Goal: Entertainment & Leisure: Consume media (video, audio)

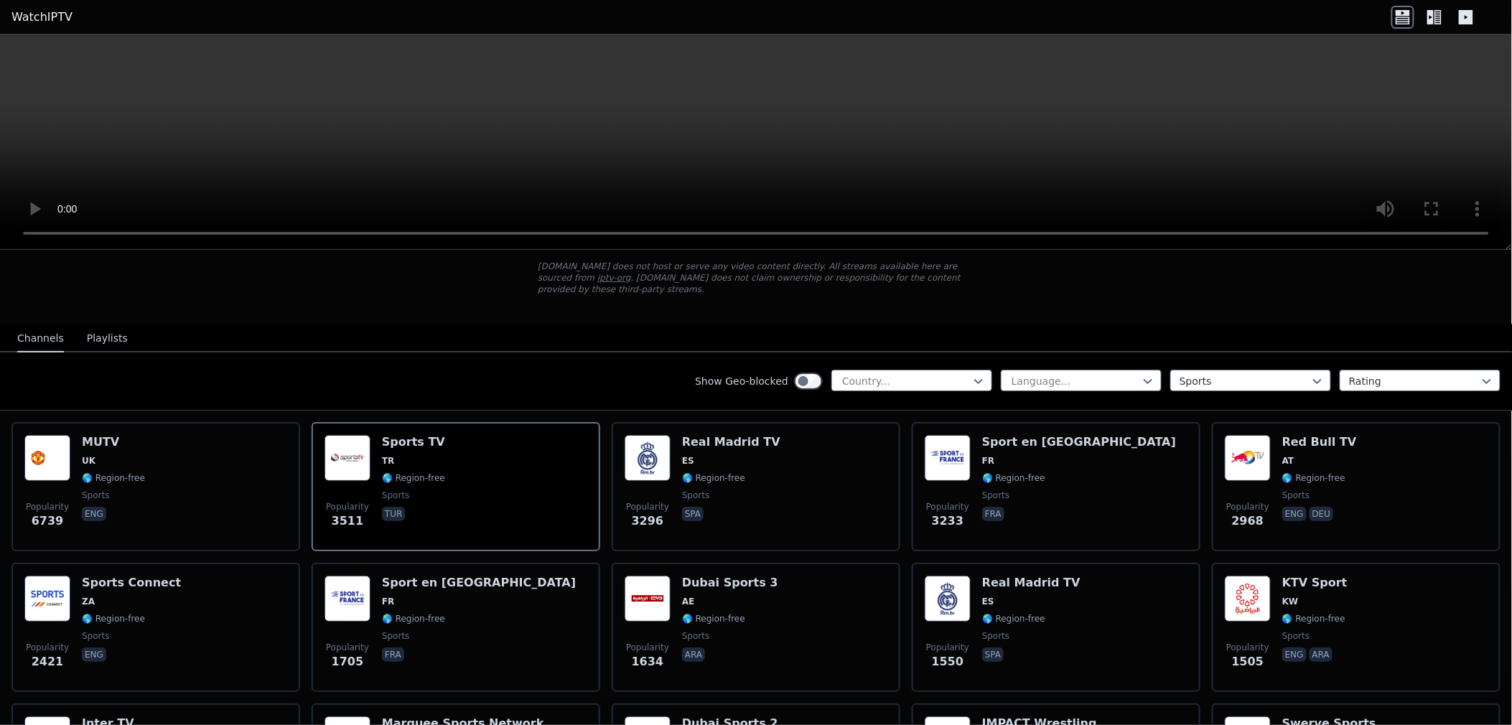
scroll to position [80, 0]
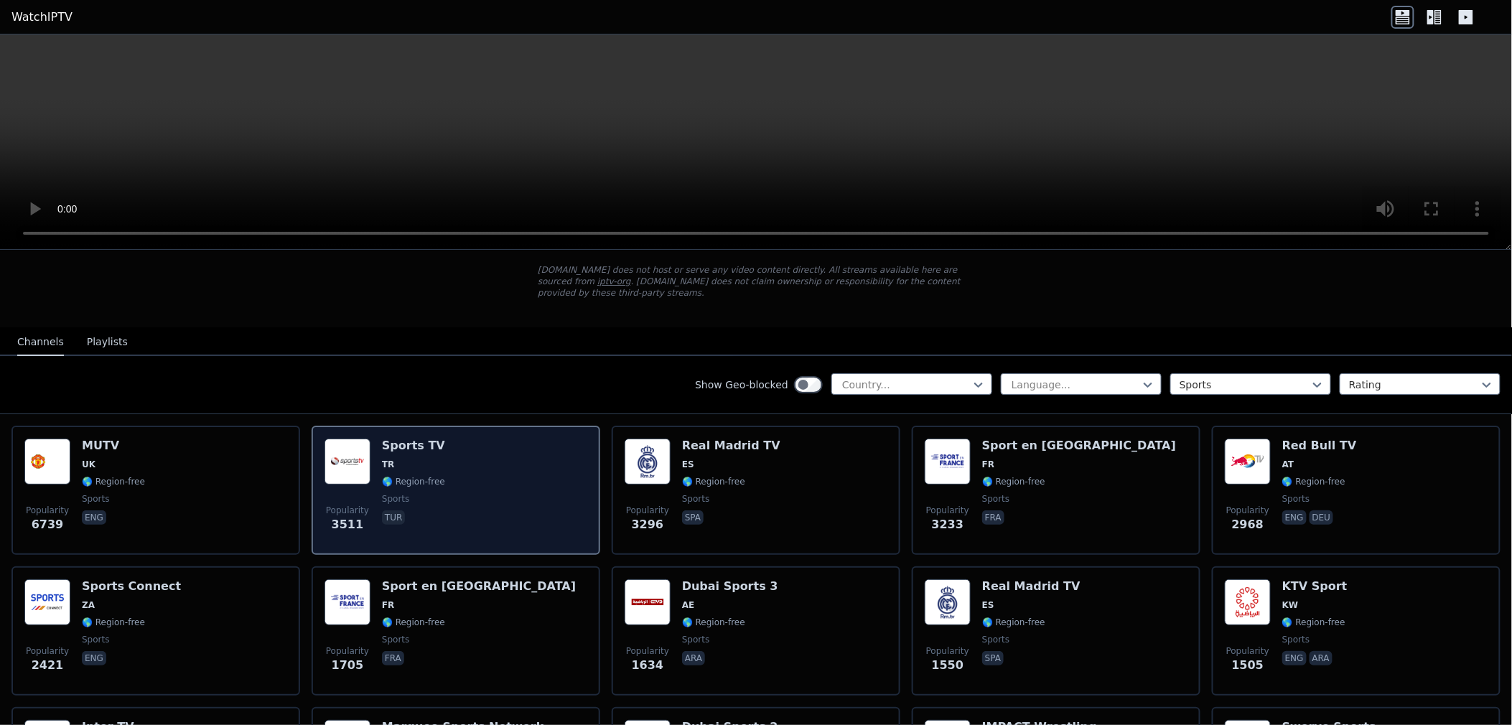
click at [512, 490] on div "Popularity 3511 Sports TV TR 🌎 Region-free sports tur" at bounding box center [456, 490] width 263 height 103
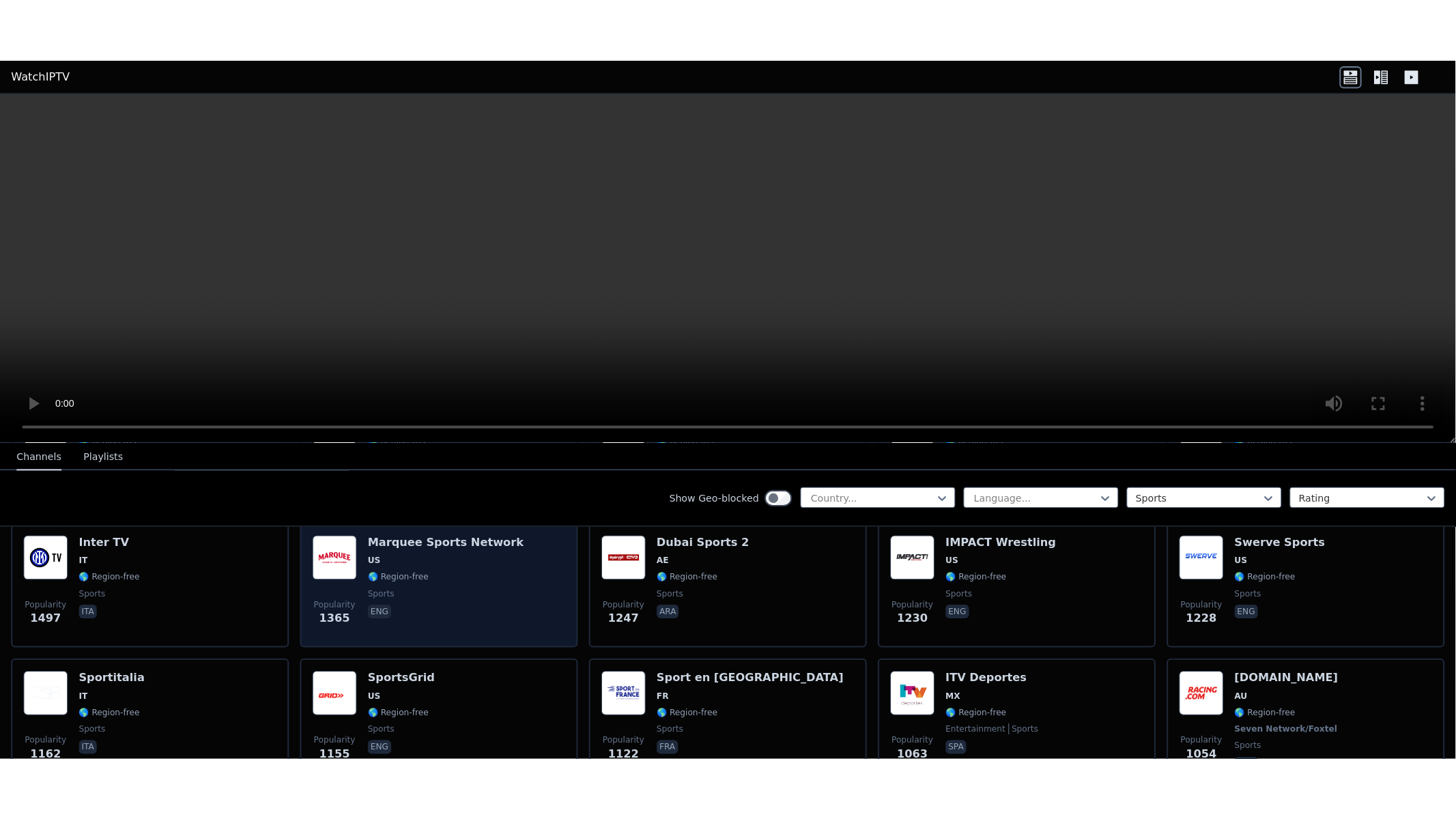
scroll to position [454, 0]
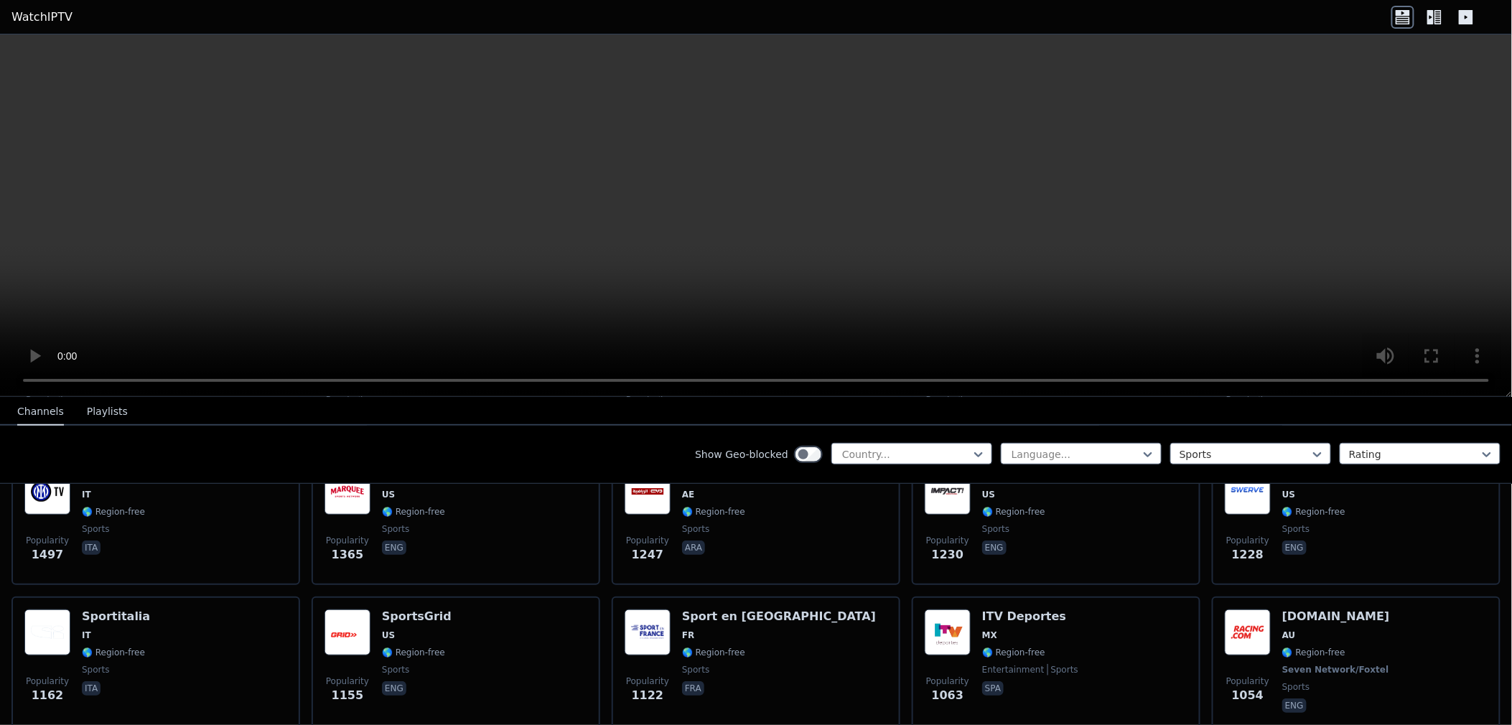
click at [638, 437] on div "Show Geo-blocked Country... Language... Sports Rating" at bounding box center [756, 455] width 1512 height 58
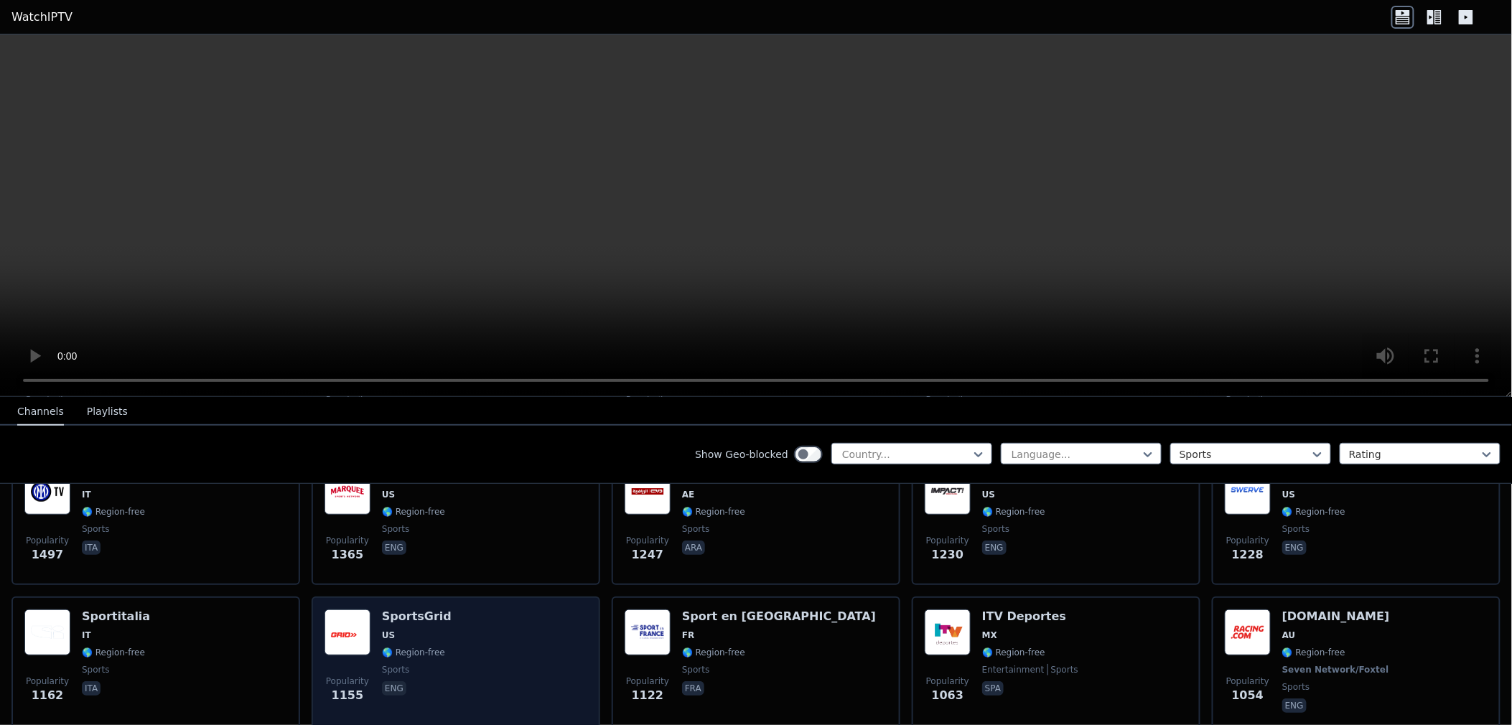
click at [482, 613] on div "Popularity 1155 SportsGrid US 🌎 Region-free sports eng" at bounding box center [456, 663] width 263 height 106
click at [442, 610] on div "Popularity 1155 SportsGrid US 🌎 Region-free sports eng" at bounding box center [456, 663] width 263 height 106
